Goal: Information Seeking & Learning: Check status

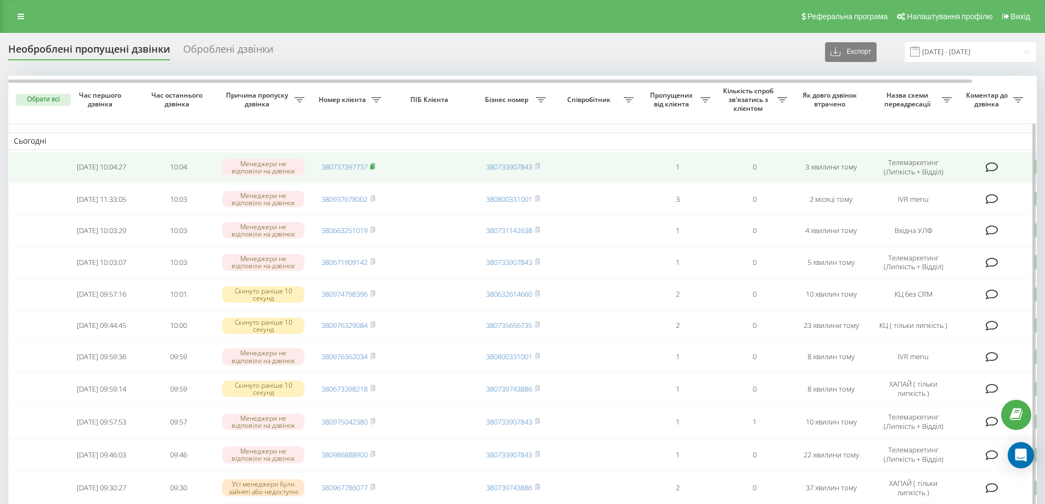
click at [374, 166] on rect at bounding box center [371, 167] width 3 height 5
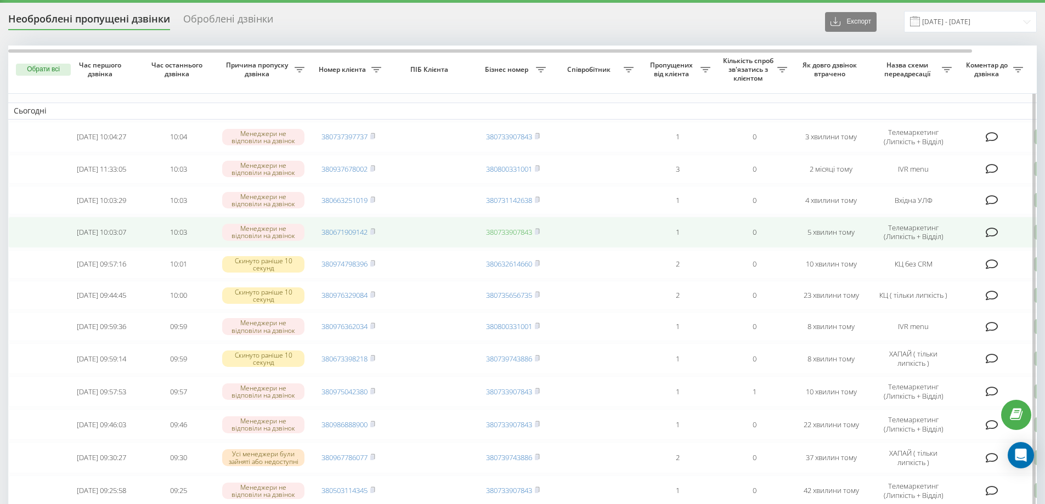
scroll to position [47, 0]
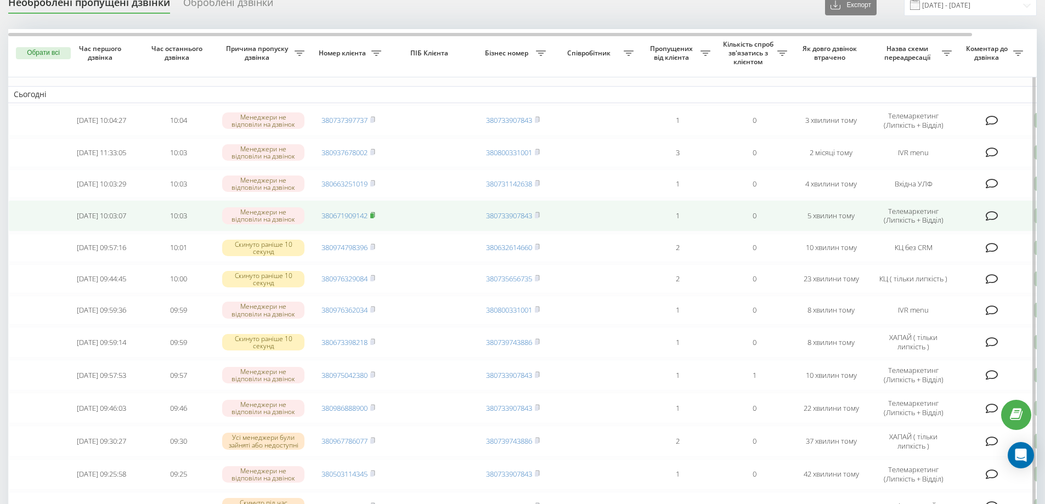
click at [374, 218] on rect at bounding box center [371, 215] width 3 height 5
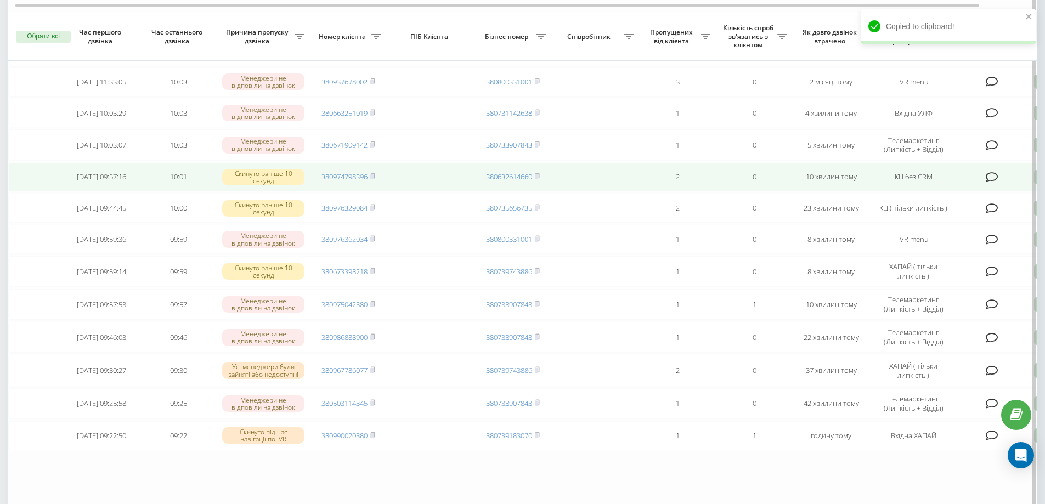
scroll to position [135, 0]
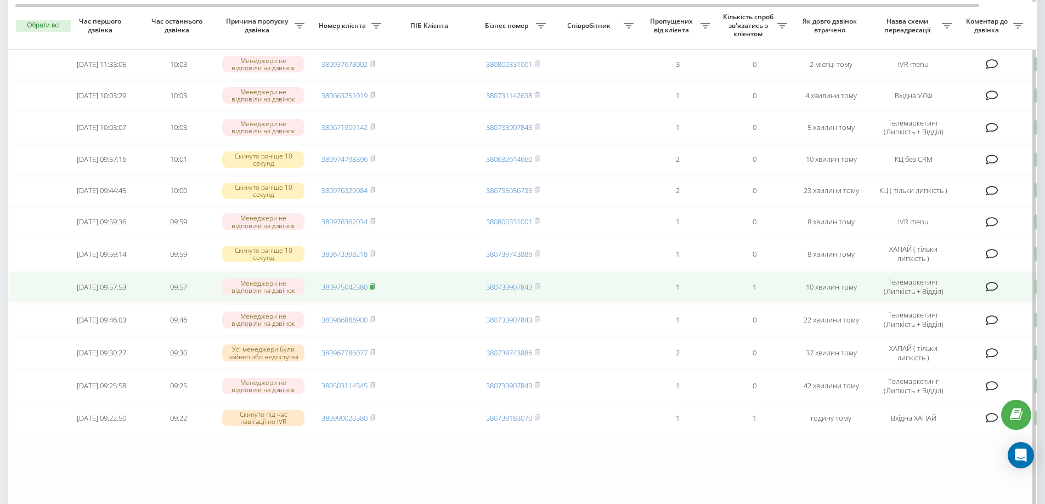
click at [373, 290] on rect at bounding box center [371, 287] width 3 height 5
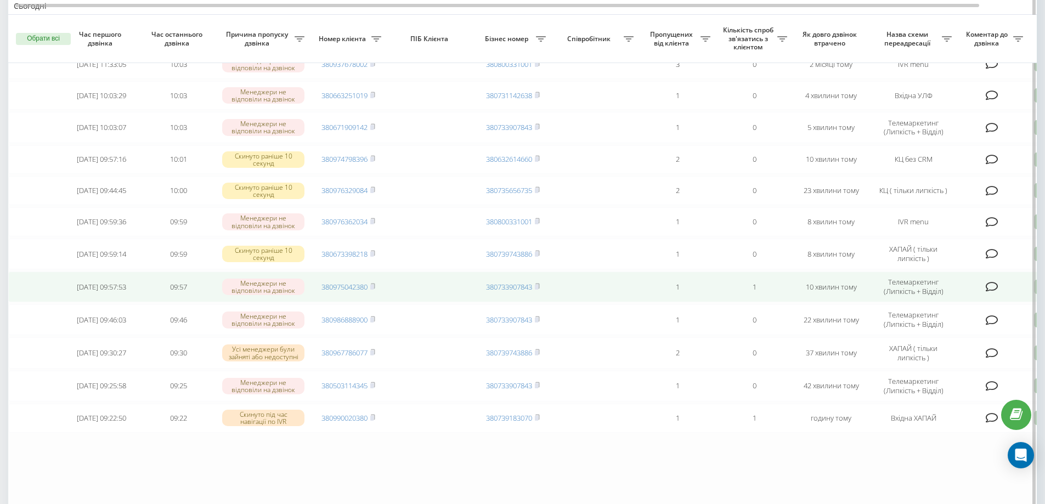
scroll to position [167, 0]
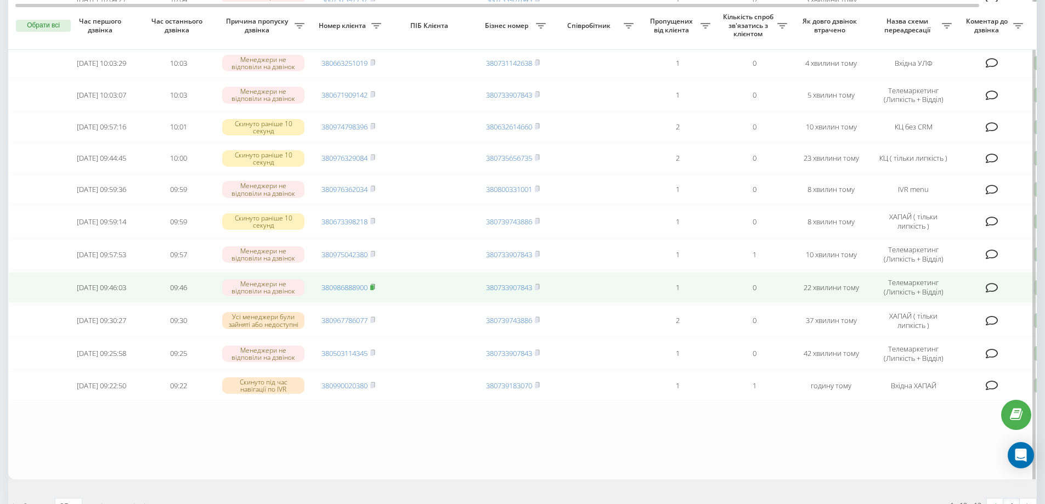
click at [374, 290] on rect at bounding box center [371, 287] width 3 height 5
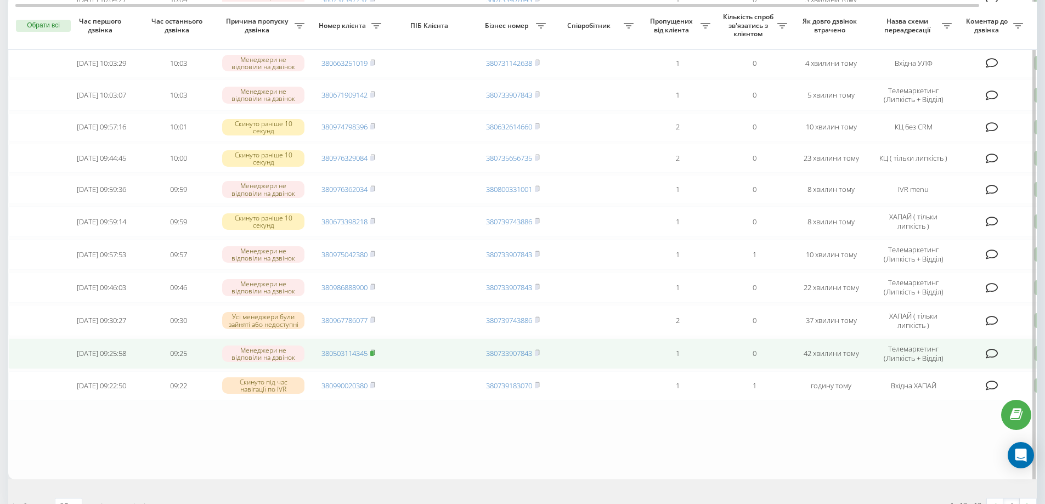
click at [374, 356] on rect at bounding box center [371, 353] width 3 height 5
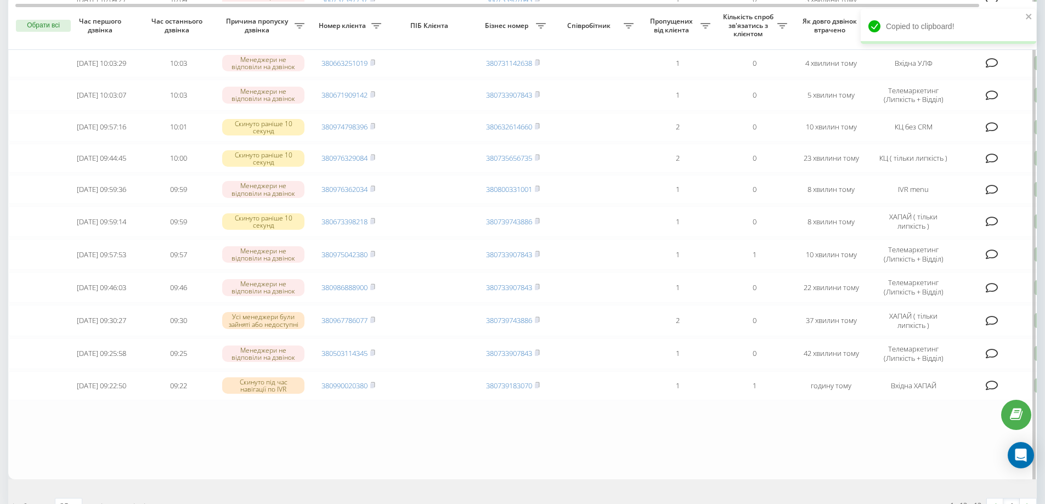
scroll to position [249, 0]
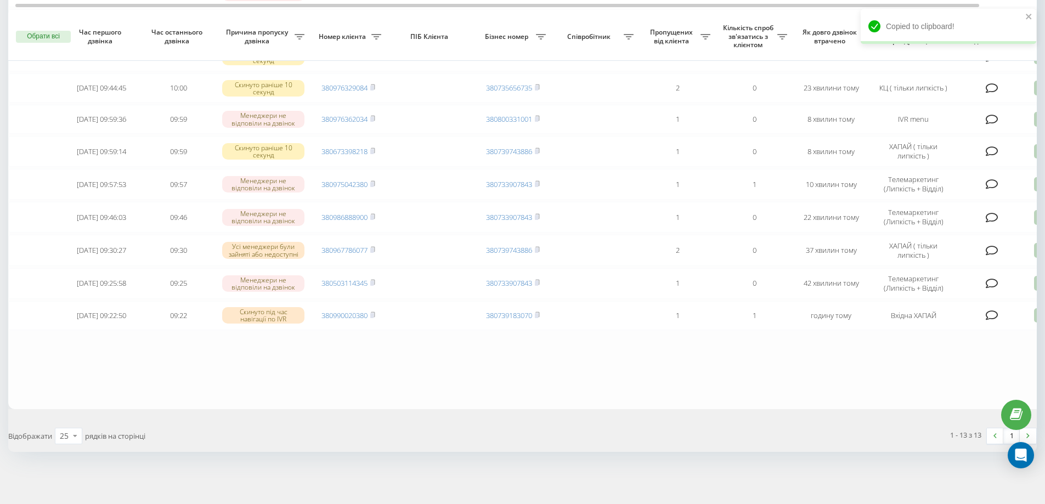
click at [60, 446] on div "Відображати 25 10 25 50 100 рядків на сторінці" at bounding box center [262, 436] width 522 height 32
click at [60, 443] on div "25 10 25 50 100" at bounding box center [68, 436] width 27 height 16
click at [62, 409] on span "50" at bounding box center [64, 404] width 9 height 10
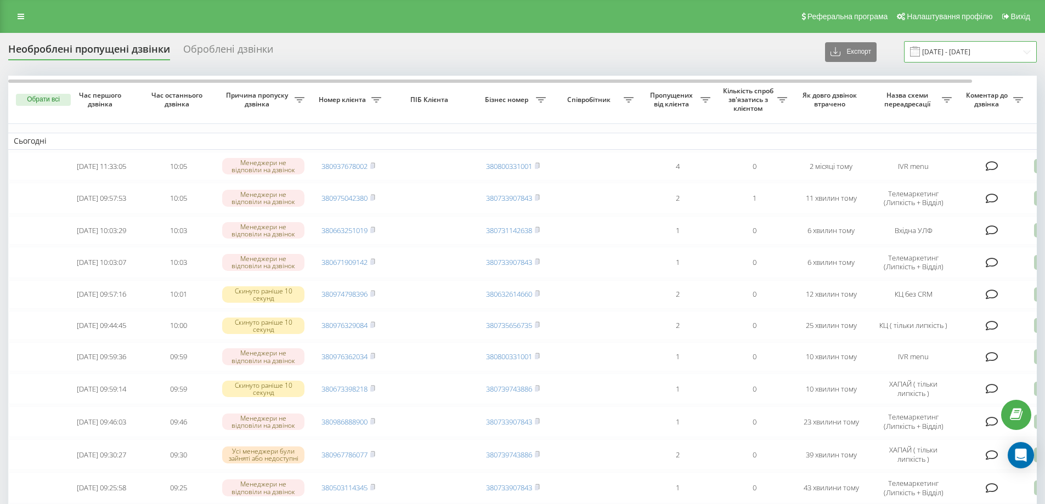
click at [944, 49] on input "19.09.2025 - 19.09.2025" at bounding box center [970, 51] width 133 height 21
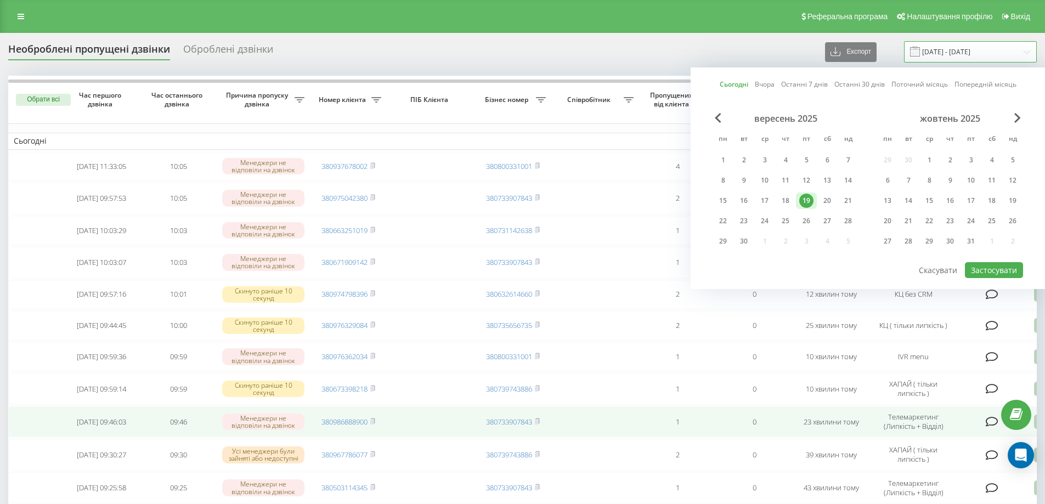
scroll to position [216, 0]
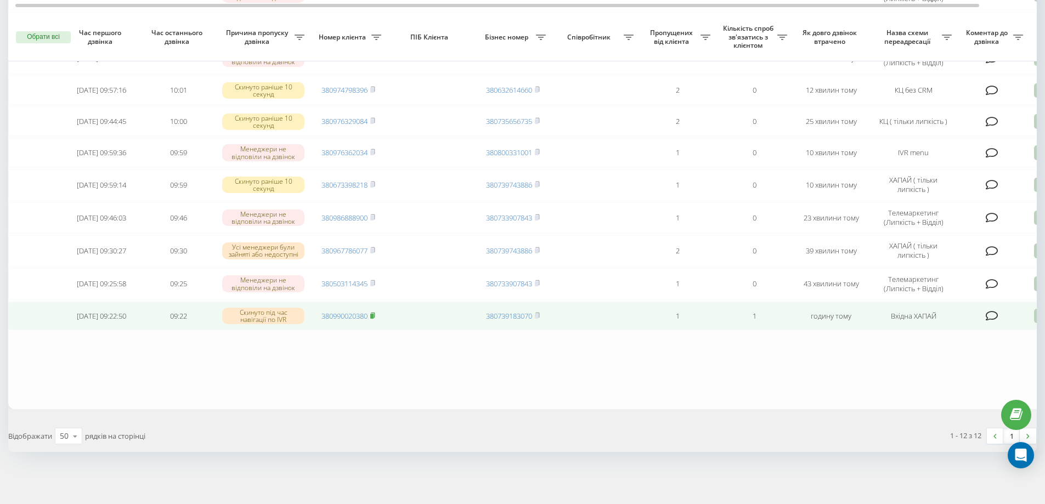
click at [374, 312] on icon at bounding box center [372, 315] width 5 height 7
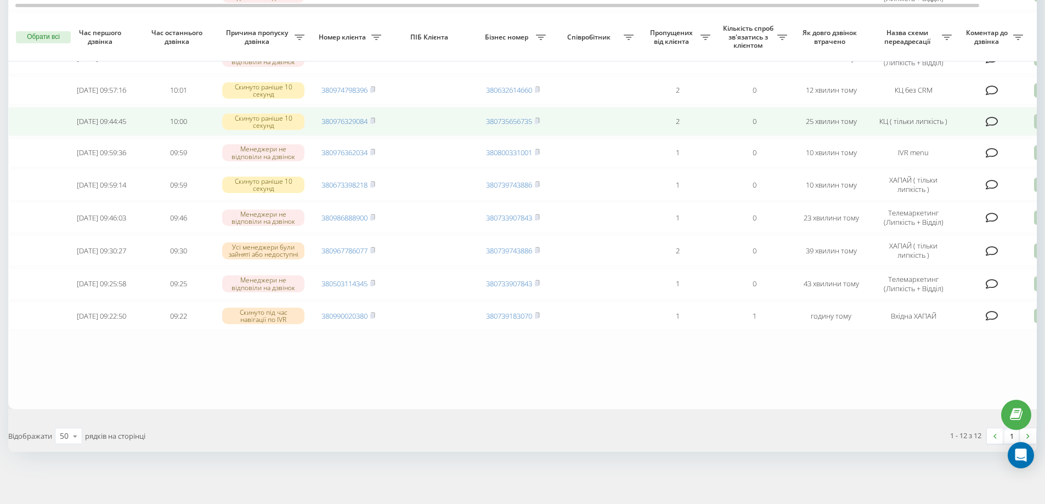
scroll to position [0, 0]
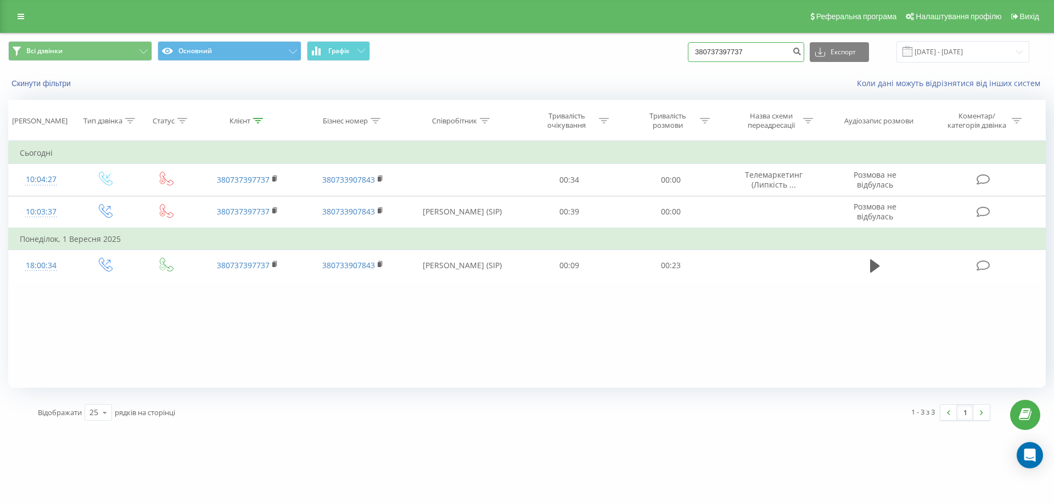
drag, startPoint x: 775, startPoint y: 48, endPoint x: 638, endPoint y: 68, distance: 138.6
click at [638, 68] on div "Всі дзвінки Основний Графік 380737397737 Експорт .csv .xls .xlsx 19.06.2025 - 1…" at bounding box center [527, 51] width 1052 height 37
paste input "380671909142"
type input "380671909142"
click at [801, 53] on icon "submit" at bounding box center [796, 50] width 9 height 7
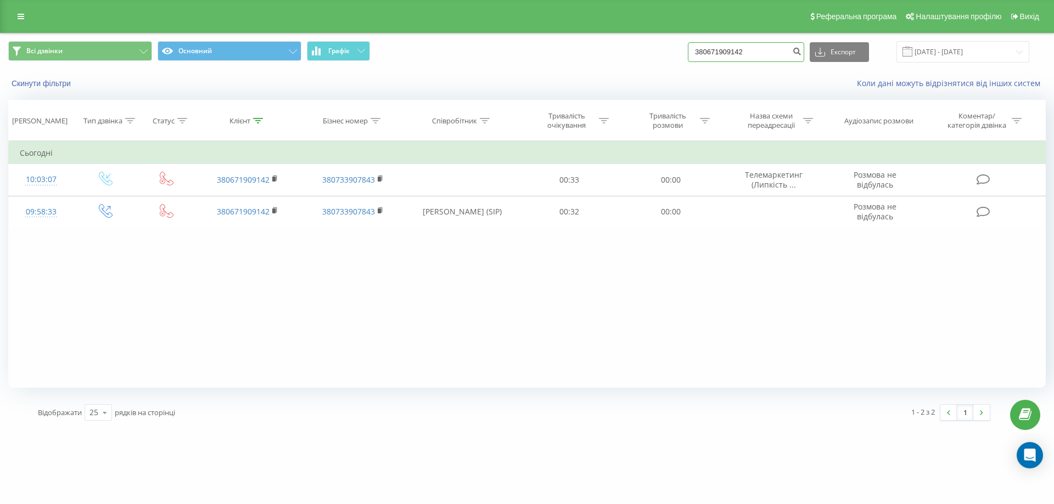
drag, startPoint x: 768, startPoint y: 54, endPoint x: 673, endPoint y: 62, distance: 94.7
click at [673, 62] on div "Всі дзвінки Основний Графік 380671909142 Експорт .csv .xls .xlsx 19.06.2025 - 1…" at bounding box center [526, 51] width 1037 height 21
paste input "380975042380"
type input "380975042380"
click at [801, 52] on icon "submit" at bounding box center [796, 50] width 9 height 7
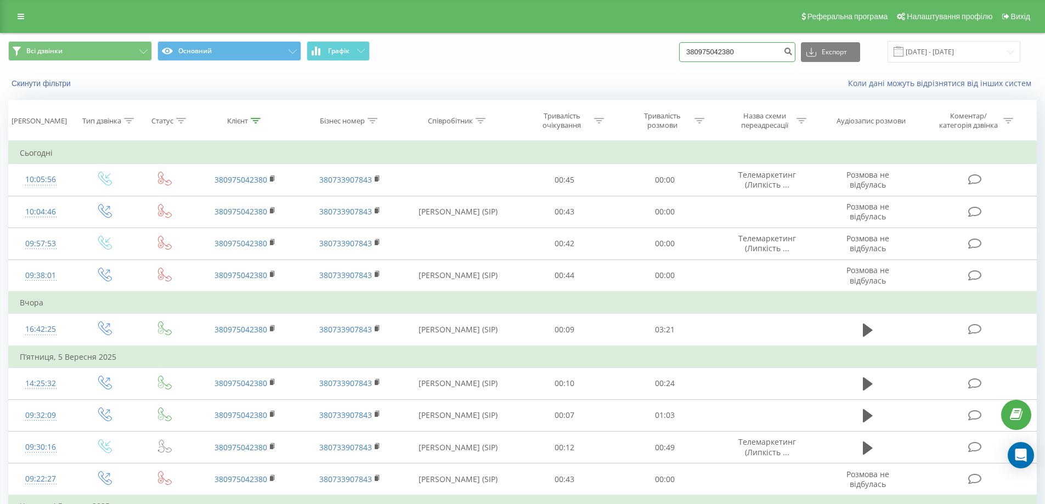
drag, startPoint x: 778, startPoint y: 60, endPoint x: 568, endPoint y: 71, distance: 210.4
click at [568, 71] on div "Всі дзвінки Основний Графік 380975042380 Експорт .csv .xls .xlsx [DATE] - [DATE…" at bounding box center [523, 64] width 1044 height 63
paste input "380986888900"
type input "380986888900"
click at [793, 53] on icon "submit" at bounding box center [788, 50] width 9 height 7
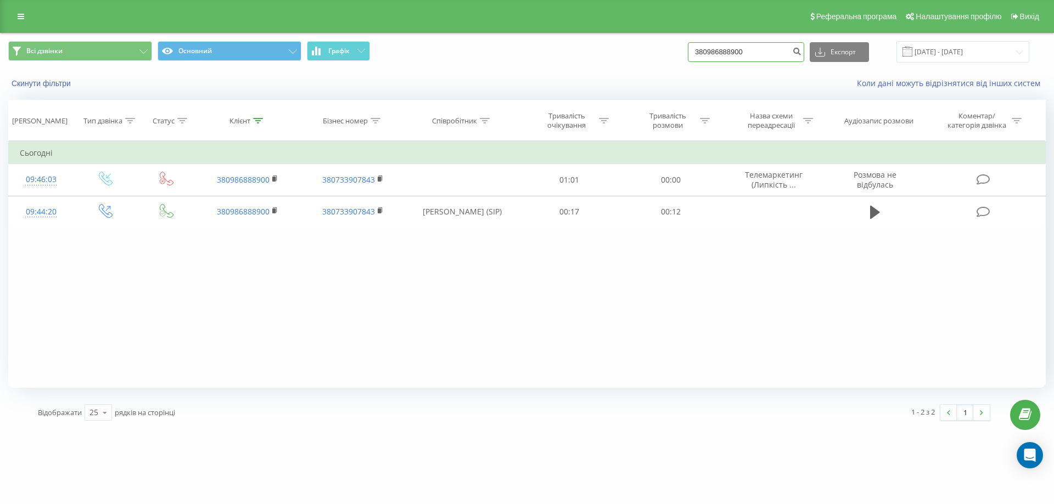
drag, startPoint x: 769, startPoint y: 48, endPoint x: 603, endPoint y: 59, distance: 166.1
click at [603, 59] on div "Всі дзвінки Основний Графік 380986888900 Експорт .csv .xls .xlsx [DATE] - [DATE]" at bounding box center [526, 51] width 1037 height 21
paste input "380503114345"
type input "380503114345"
click at [801, 48] on icon "submit" at bounding box center [796, 50] width 9 height 7
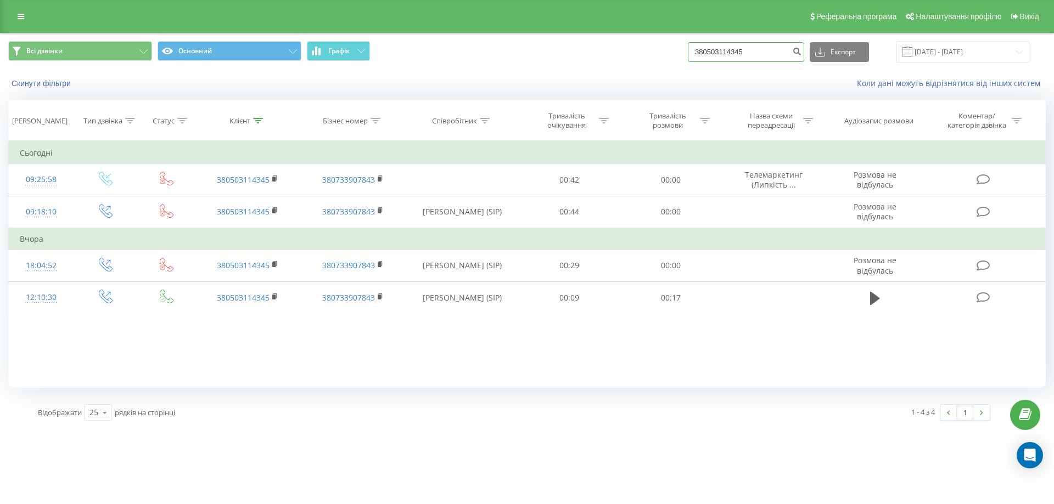
drag, startPoint x: 767, startPoint y: 59, endPoint x: 652, endPoint y: 64, distance: 114.8
click at [652, 64] on div "Всі дзвінки Основний Графік 380503114345 Експорт .csv .xls .xlsx [DATE] - [DATE]" at bounding box center [527, 51] width 1052 height 37
paste input "380990020380"
type input "380990020380"
click at [801, 50] on icon "submit" at bounding box center [796, 50] width 9 height 7
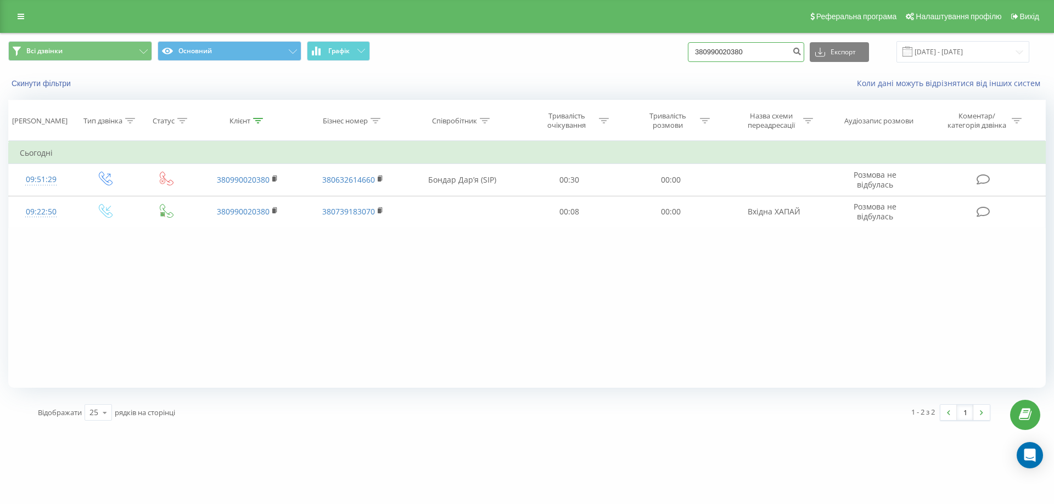
drag, startPoint x: 763, startPoint y: 57, endPoint x: 660, endPoint y: 56, distance: 103.2
click at [660, 56] on div "Всі дзвінки Основний Графік 380990020380 Експорт .csv .xls .xlsx [DATE] - [DATE]" at bounding box center [526, 51] width 1037 height 21
